Goal: Task Accomplishment & Management: Complete application form

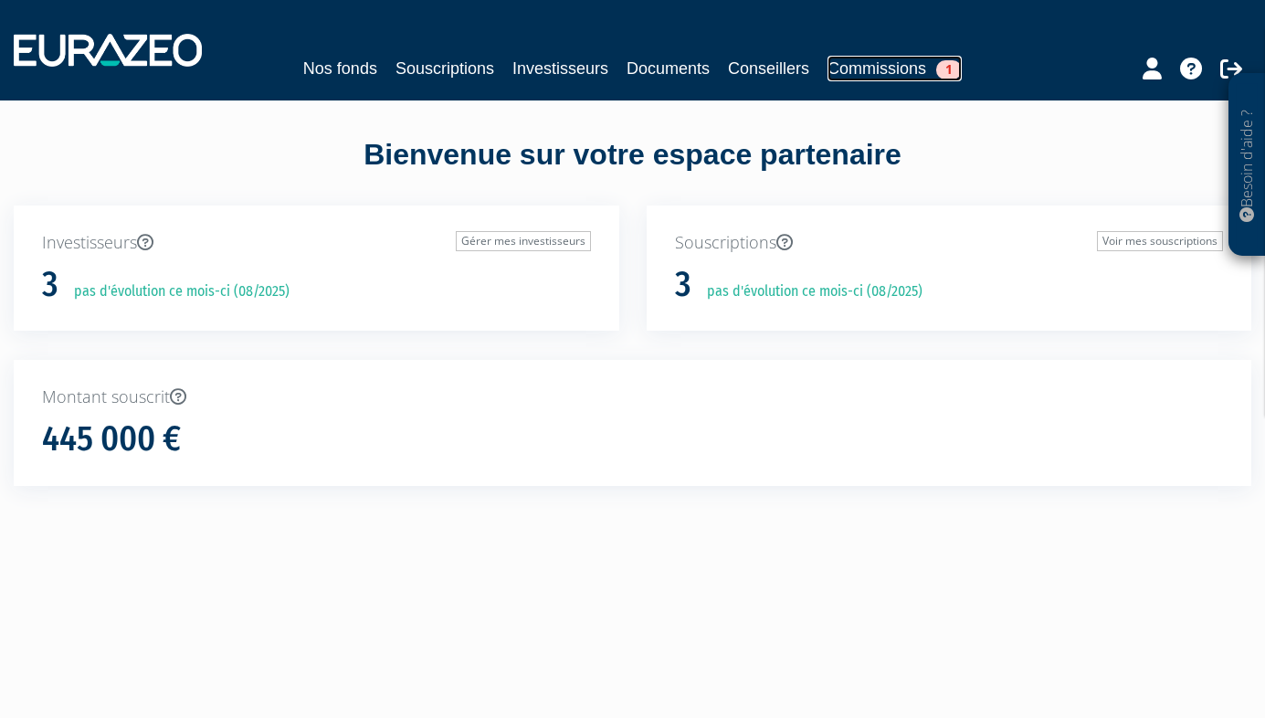
click at [902, 74] on link "Commissions 1" at bounding box center [895, 69] width 134 height 26
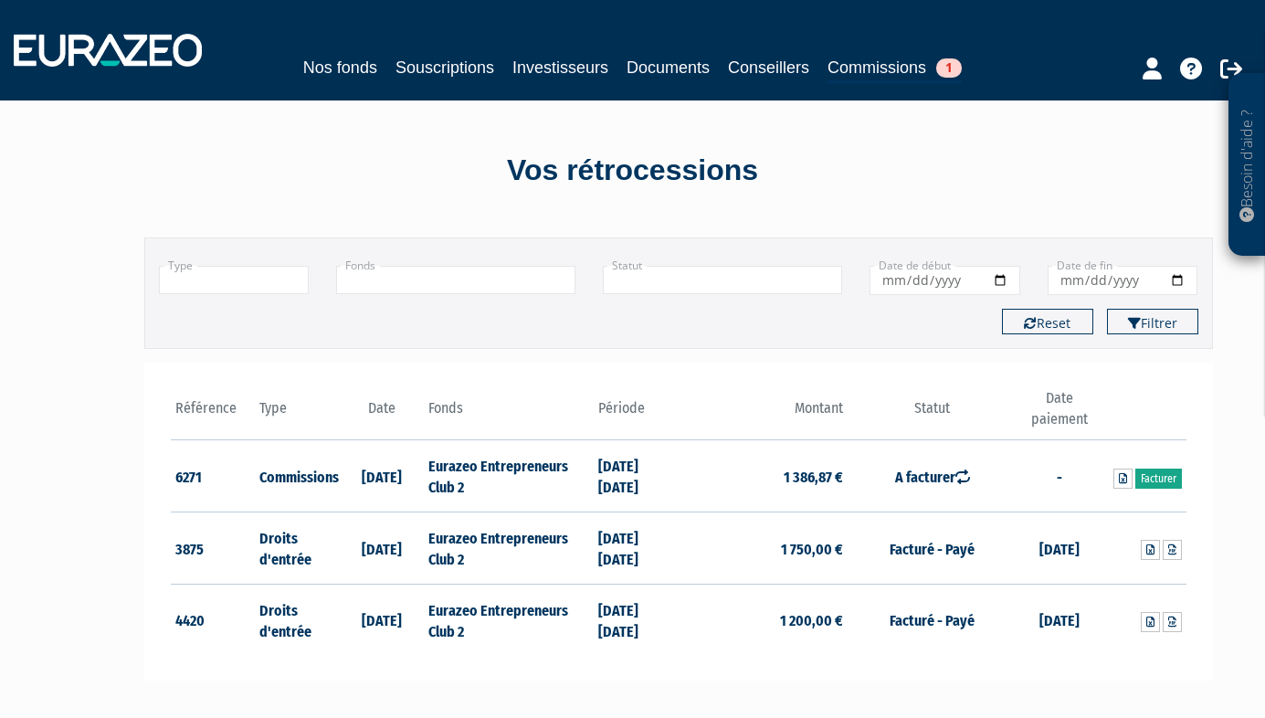
click at [1164, 478] on link "Facturer" at bounding box center [1159, 479] width 47 height 20
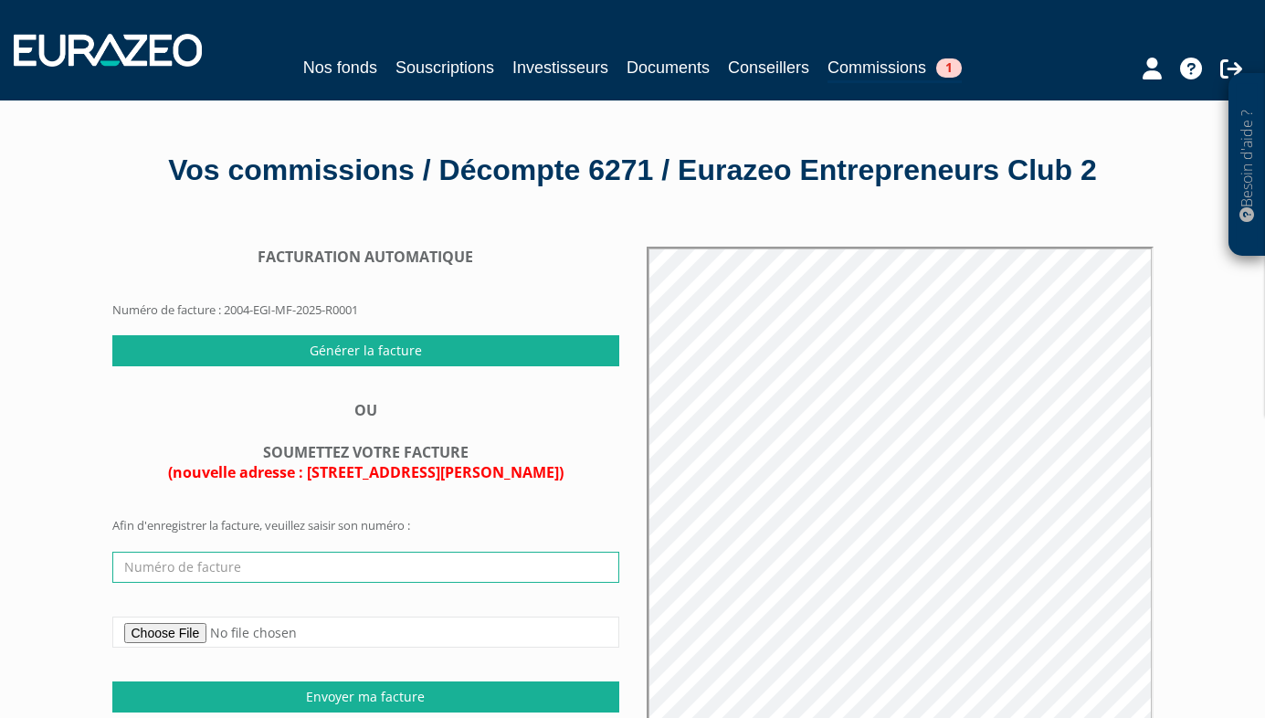
click at [256, 562] on input "text" at bounding box center [365, 567] width 507 height 31
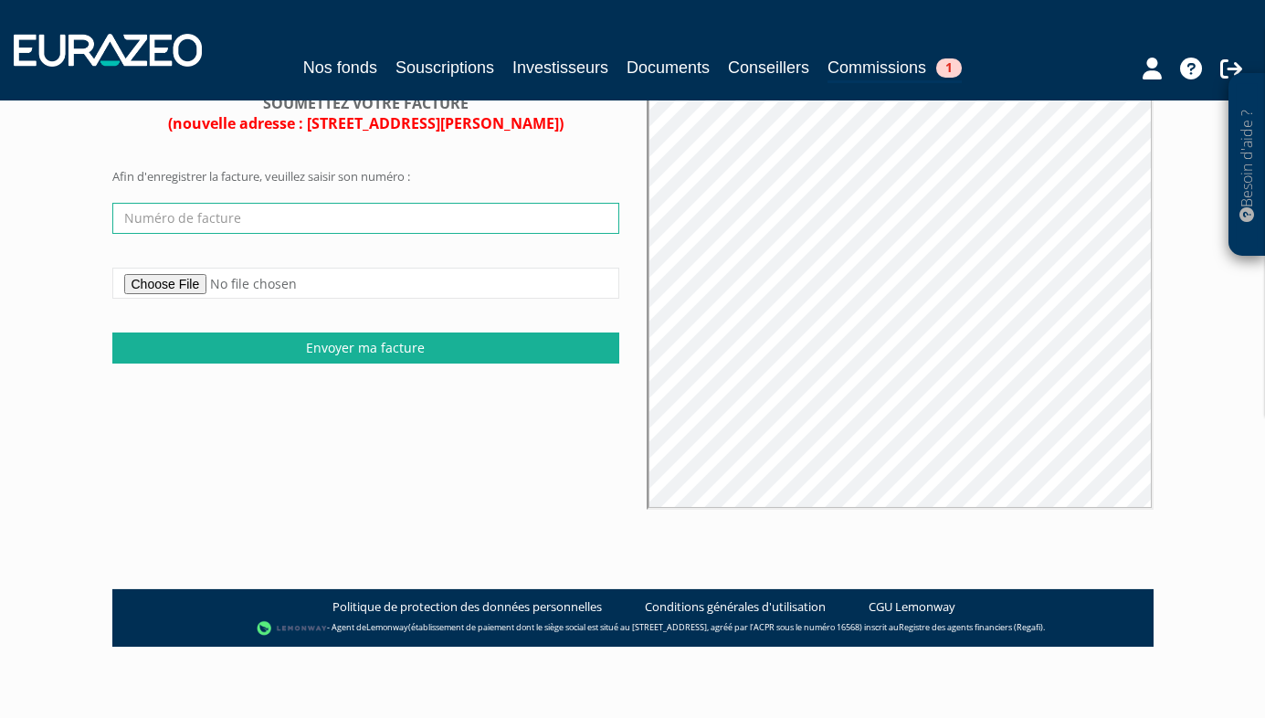
scroll to position [350, 0]
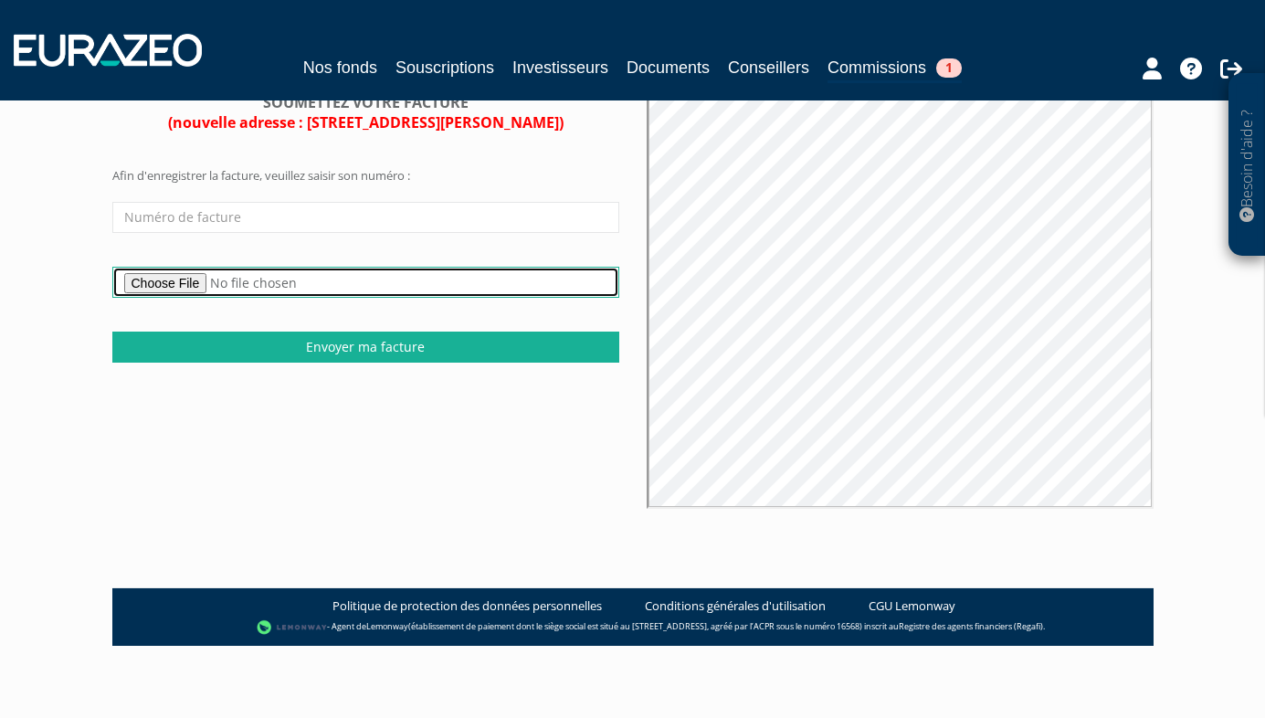
click at [185, 274] on input "file" at bounding box center [365, 282] width 507 height 31
type input "C:\fakepath\Facture_001115_FINOFFICE_Eurazeo_Global_Investor.pdf"
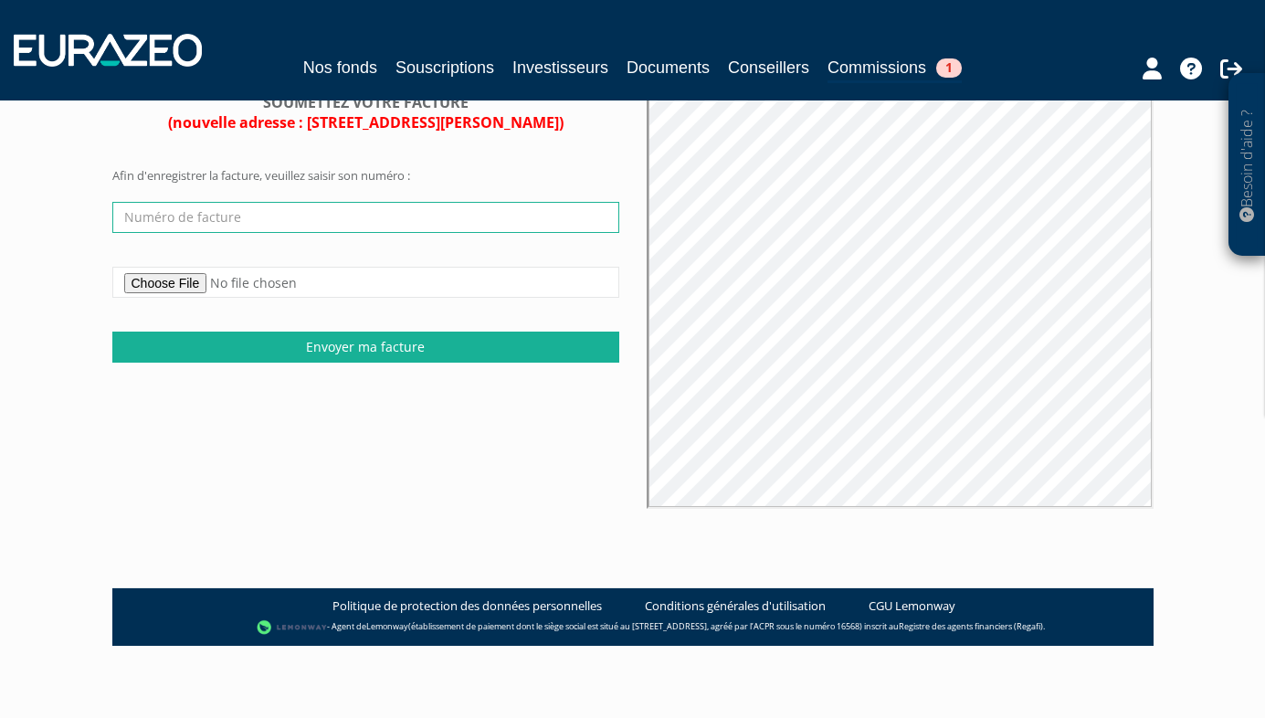
click at [224, 217] on input "text" at bounding box center [365, 217] width 507 height 31
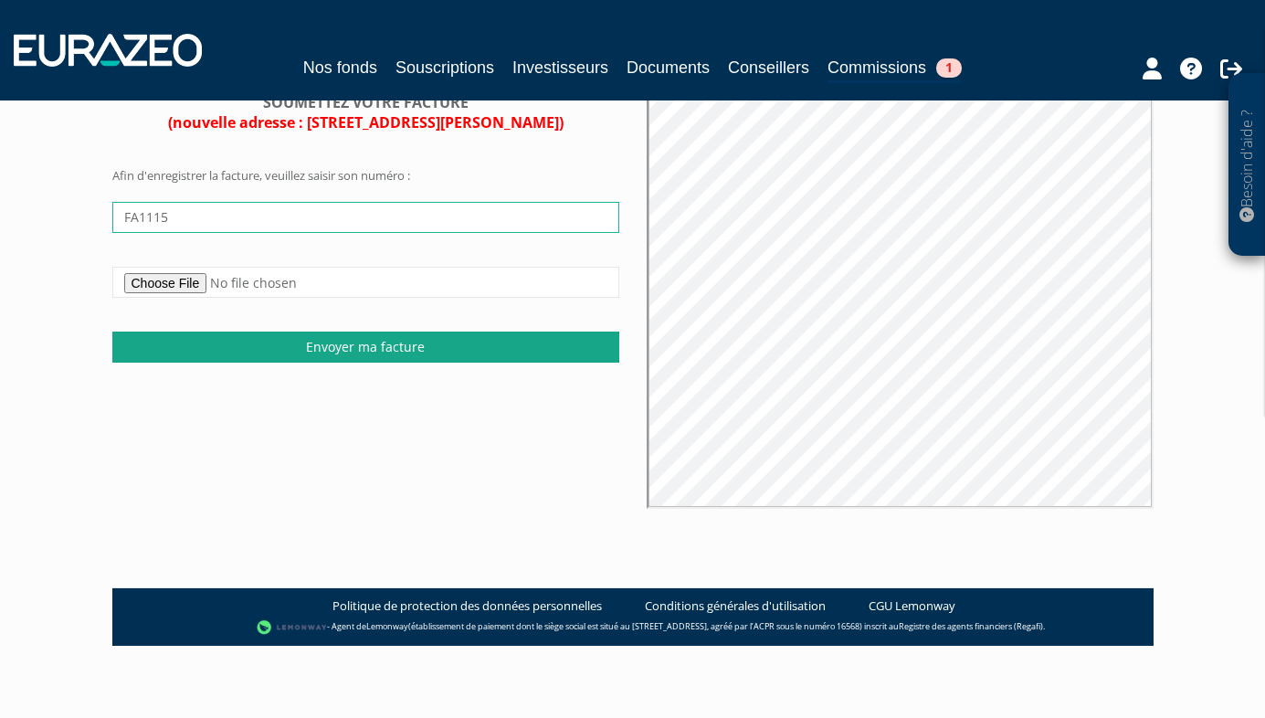
type input "FA1115"
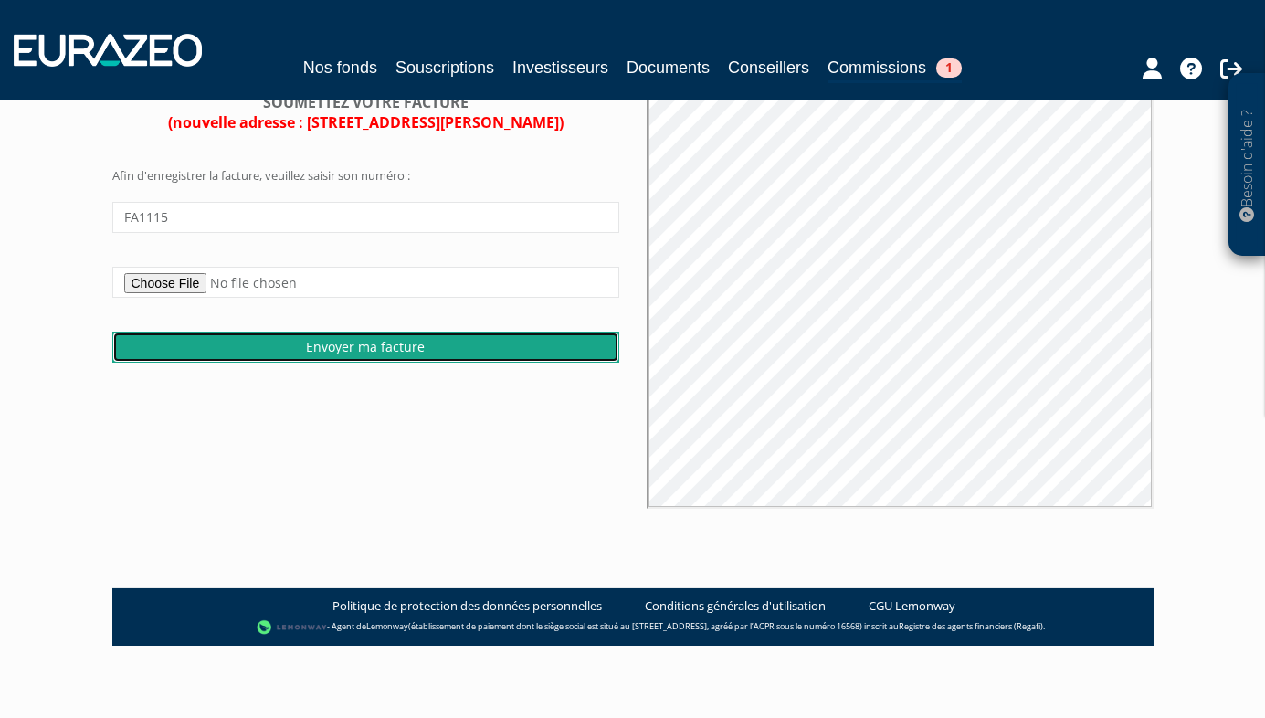
click at [365, 343] on input "Envoyer ma facture" at bounding box center [365, 347] width 507 height 31
